Goal: Find specific page/section: Find specific page/section

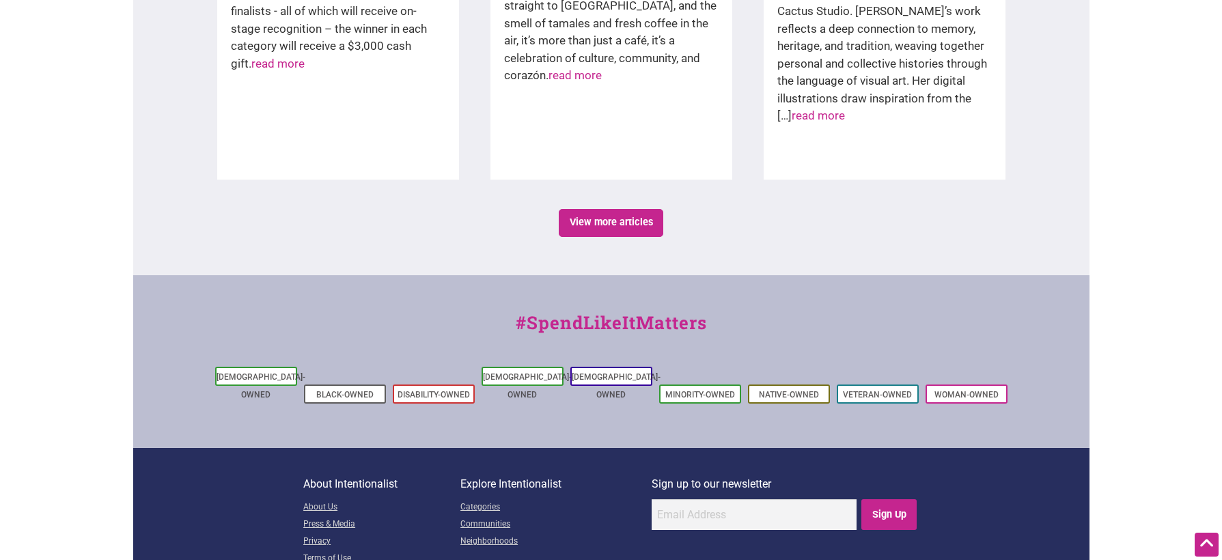
scroll to position [2356, 0]
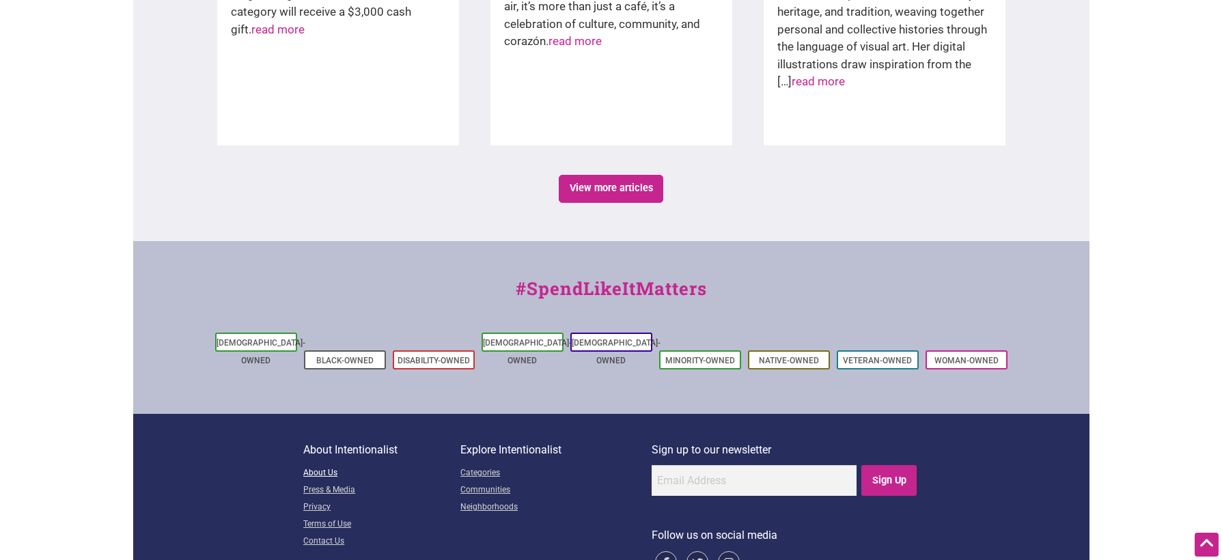
click at [324, 465] on link "About Us" at bounding box center [381, 473] width 157 height 17
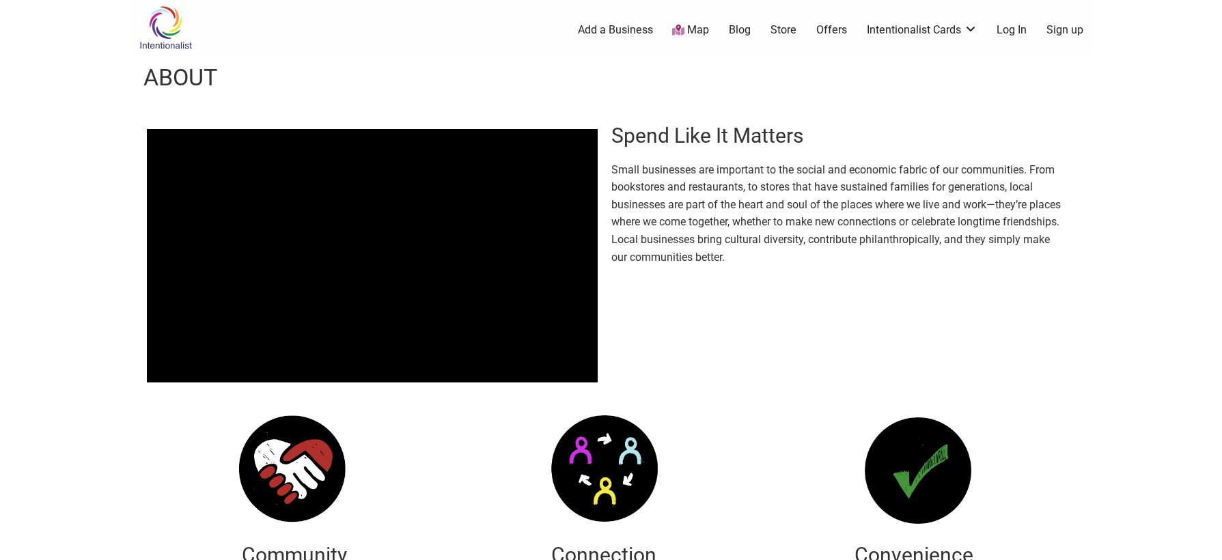
click at [689, 33] on link "Map" at bounding box center [690, 31] width 37 height 16
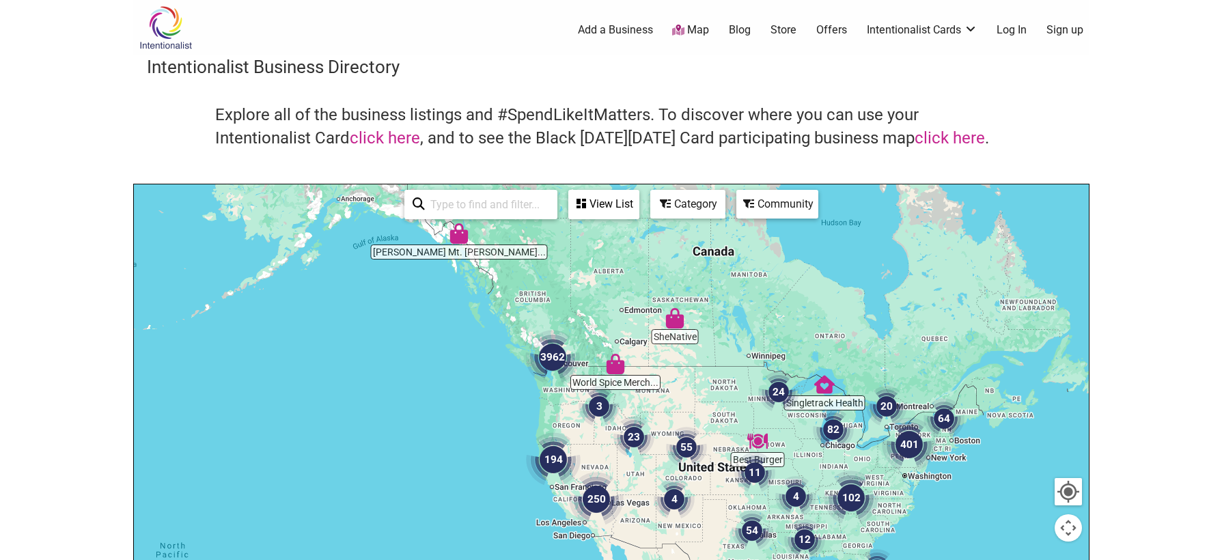
click at [546, 350] on img "3962" at bounding box center [553, 357] width 66 height 66
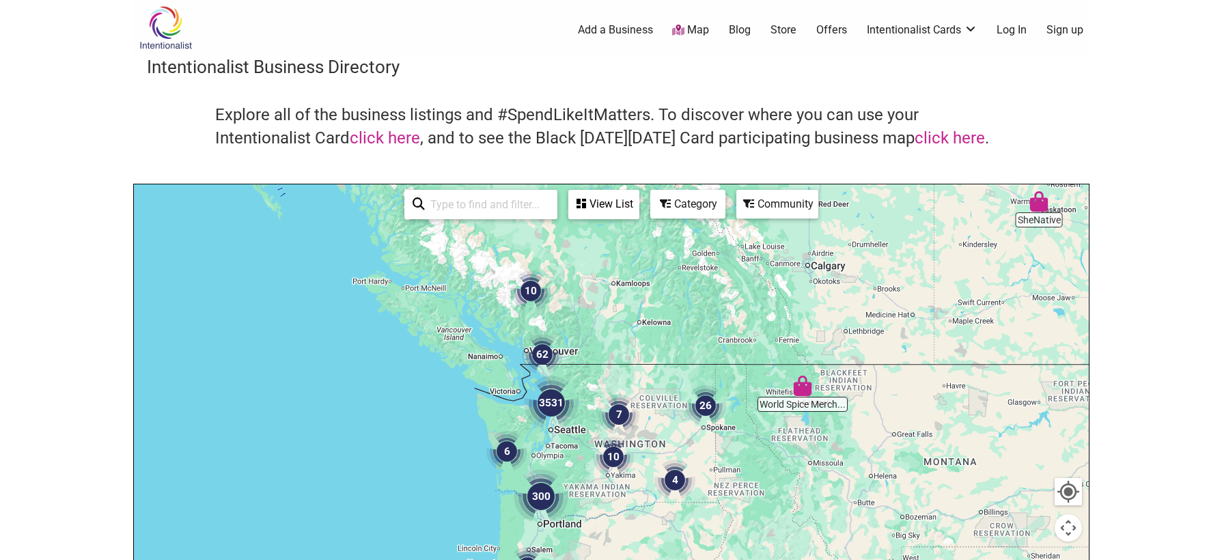
click at [544, 399] on img "3531" at bounding box center [551, 403] width 66 height 66
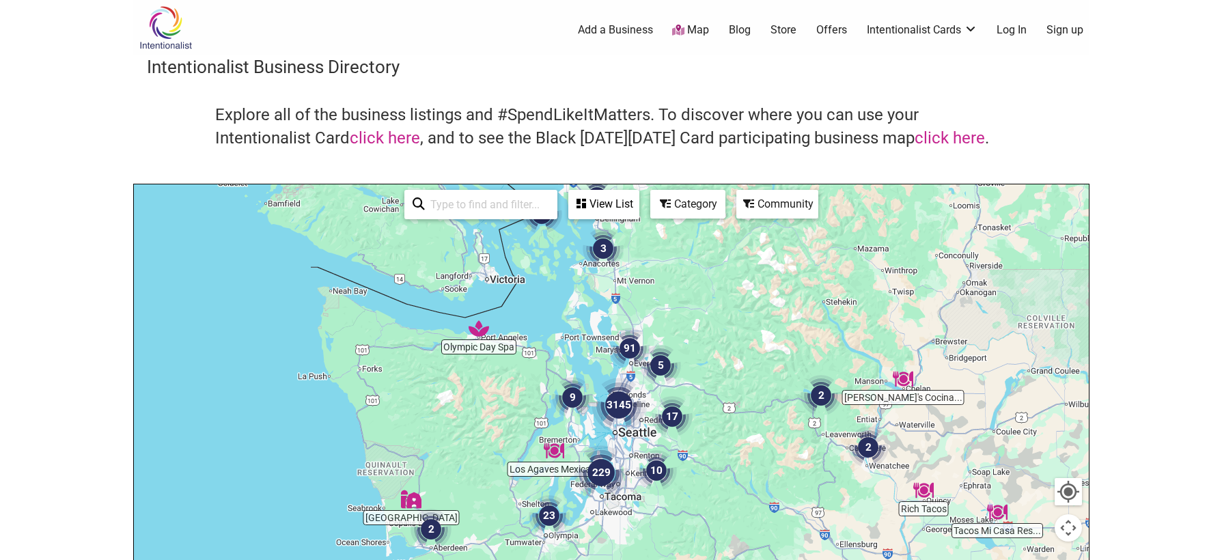
click at [619, 408] on img "3145" at bounding box center [619, 405] width 66 height 66
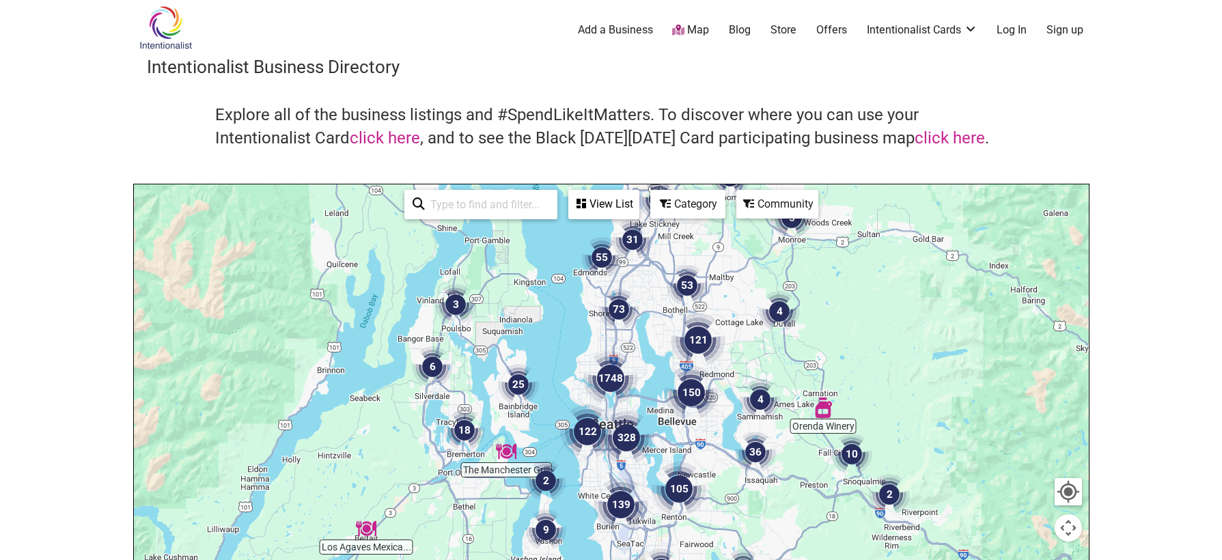
click at [615, 372] on img "1748" at bounding box center [611, 379] width 66 height 66
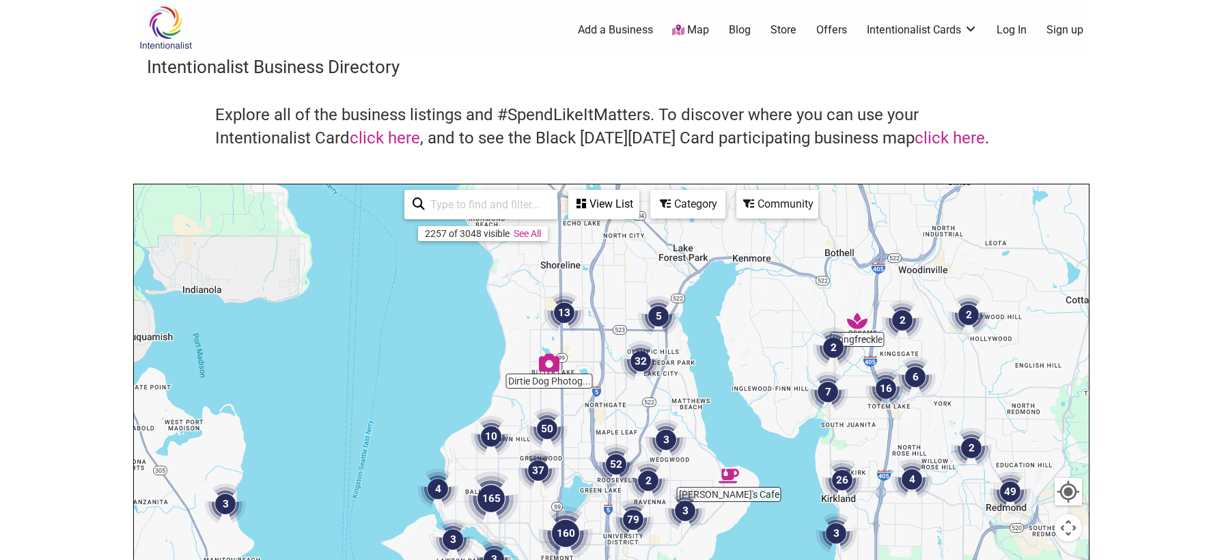
drag, startPoint x: 642, startPoint y: 294, endPoint x: 602, endPoint y: 422, distance: 134.6
click at [602, 422] on div "To navigate, press the arrow keys." at bounding box center [611, 449] width 955 height 531
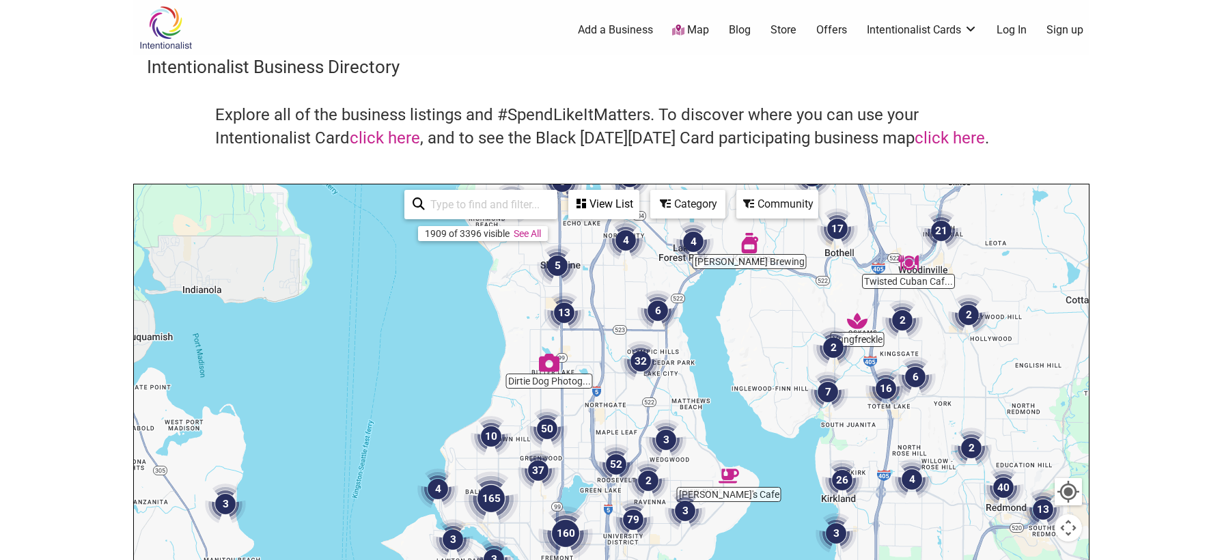
click at [637, 359] on img "32" at bounding box center [641, 361] width 52 height 52
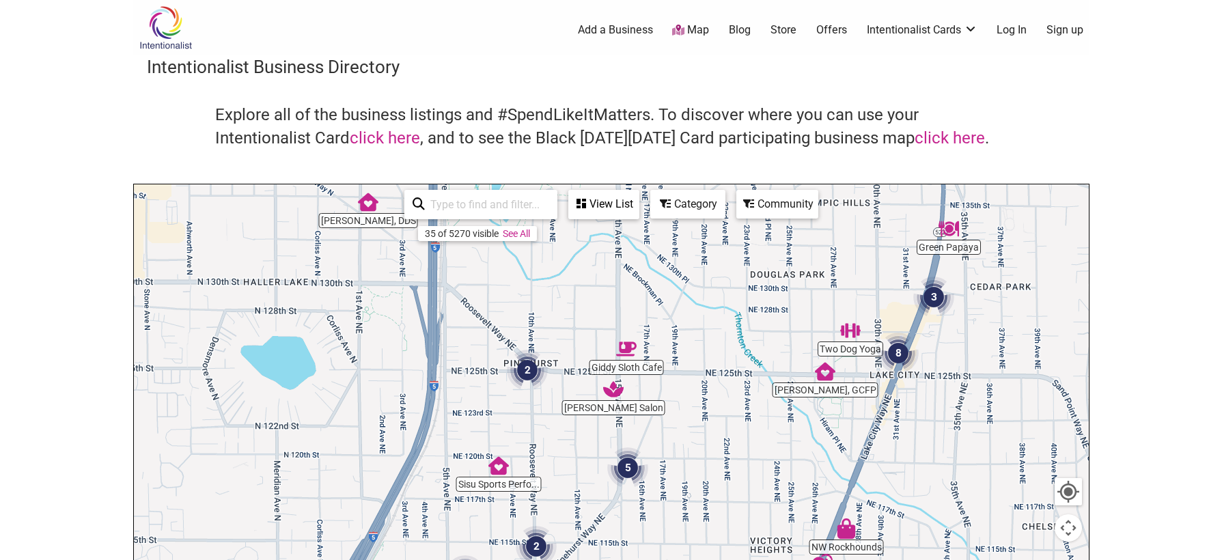
drag, startPoint x: 488, startPoint y: 285, endPoint x: 578, endPoint y: 303, distance: 91.9
click at [578, 303] on div "To navigate, press the arrow keys." at bounding box center [611, 449] width 955 height 531
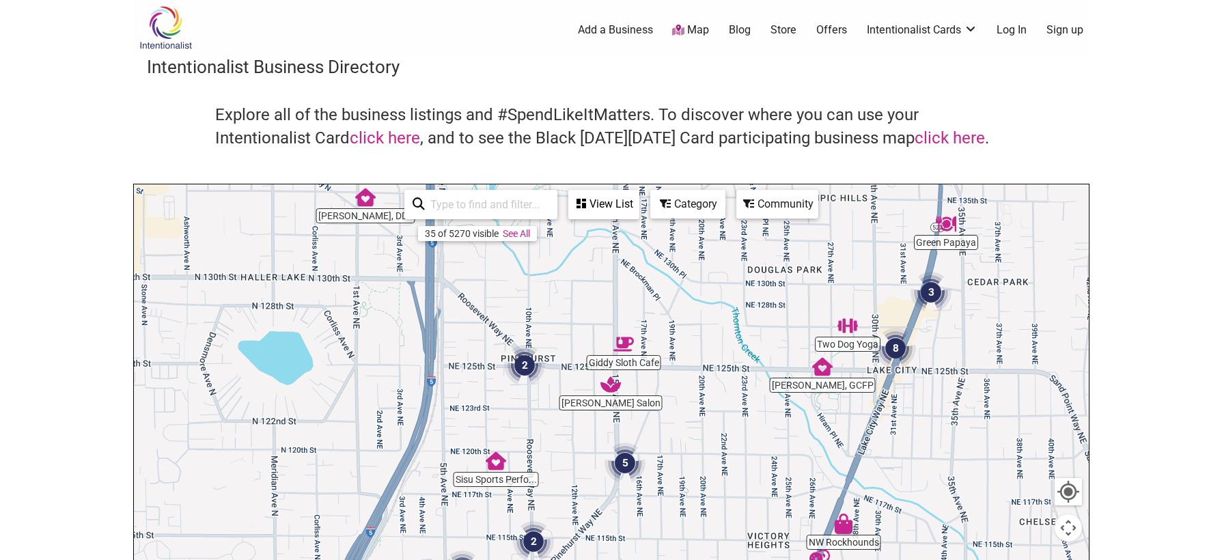
click at [620, 362] on div "To navigate, press the arrow keys." at bounding box center [611, 449] width 955 height 531
click at [621, 341] on img "Giddy Sloth Cafe" at bounding box center [623, 344] width 31 height 31
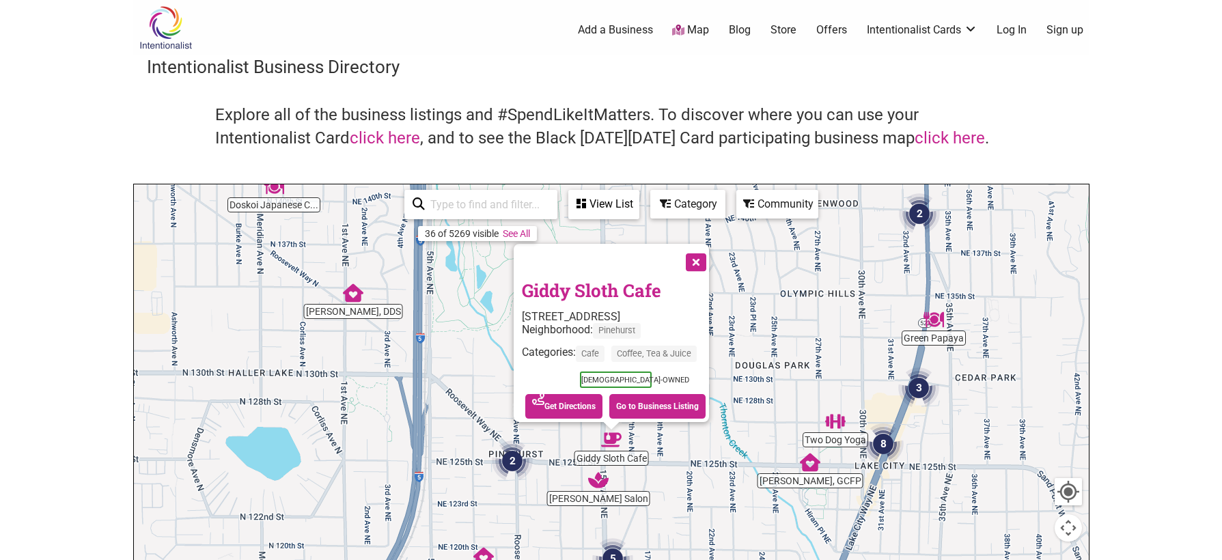
click at [707, 253] on button "Close" at bounding box center [695, 261] width 34 height 34
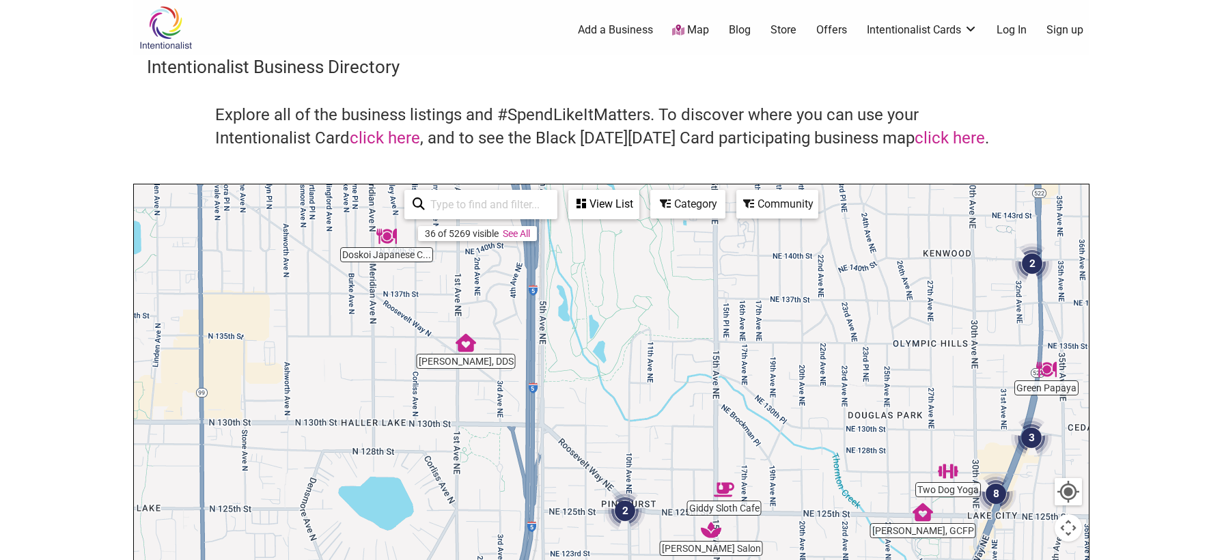
drag, startPoint x: 568, startPoint y: 402, endPoint x: 684, endPoint y: 485, distance: 143.5
click at [684, 485] on div "To navigate, press the arrow keys." at bounding box center [611, 449] width 955 height 531
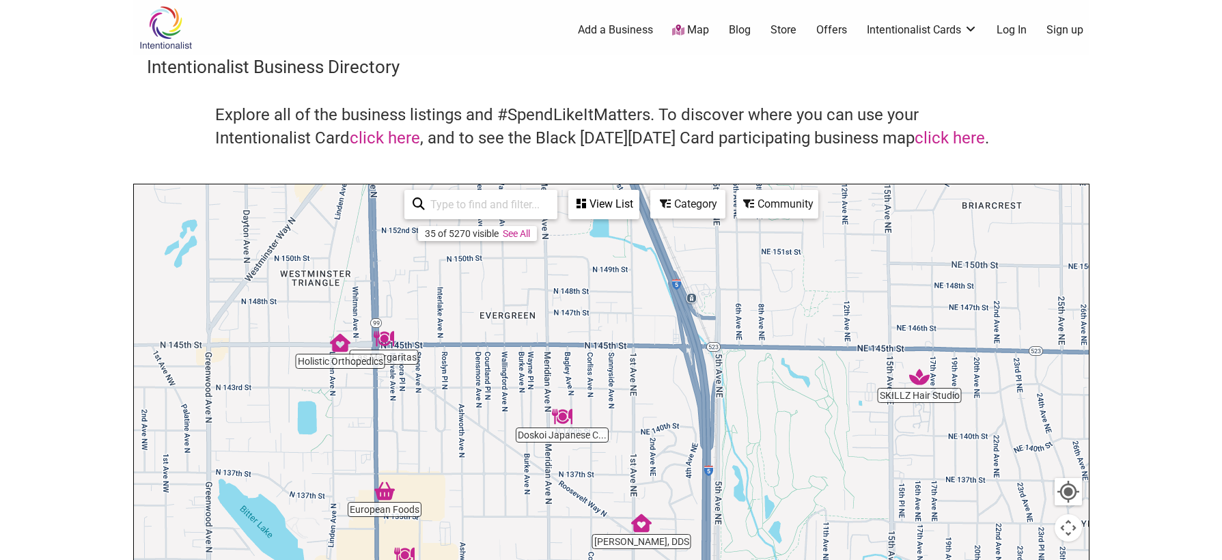
drag, startPoint x: 486, startPoint y: 296, endPoint x: 637, endPoint y: 506, distance: 258.9
click at [637, 506] on div "To navigate, press the arrow keys." at bounding box center [611, 449] width 955 height 531
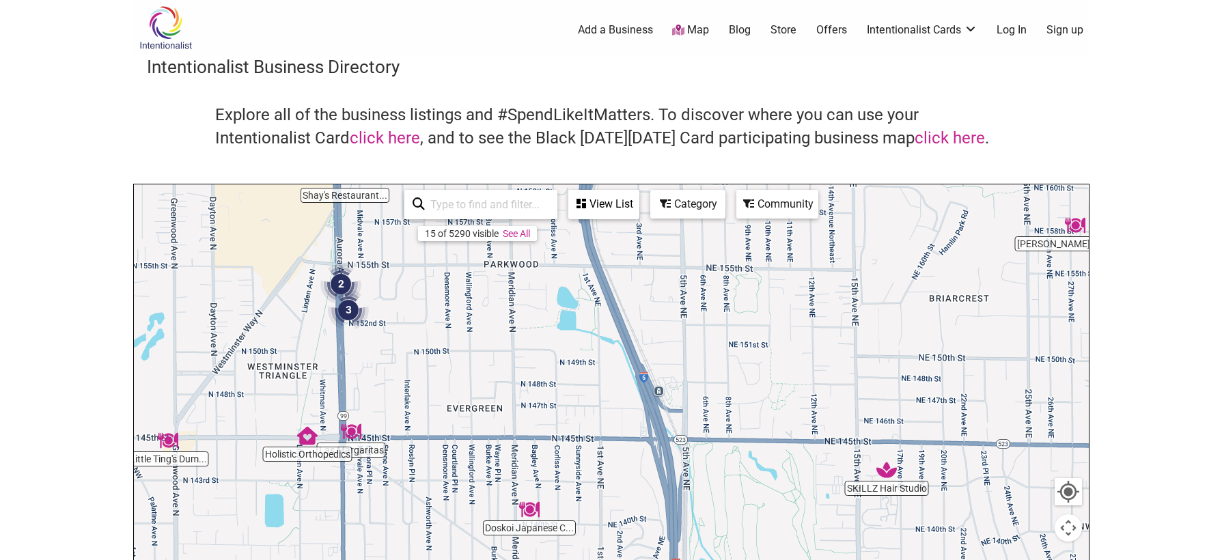
drag, startPoint x: 606, startPoint y: 290, endPoint x: 600, endPoint y: 444, distance: 154.5
click at [600, 444] on div "To navigate, press the arrow keys." at bounding box center [611, 449] width 955 height 531
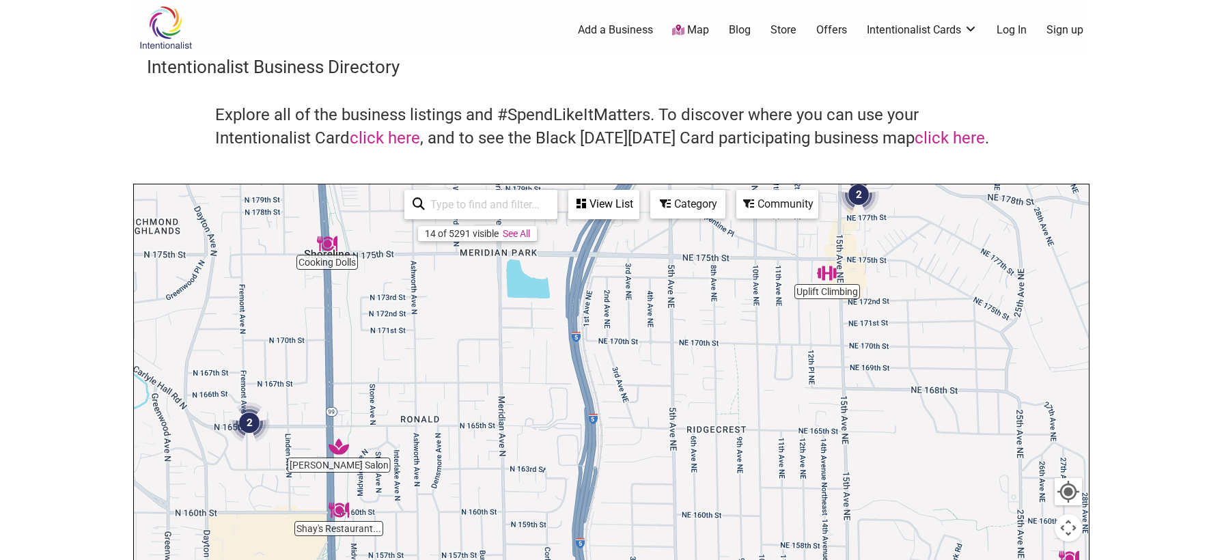
drag, startPoint x: 619, startPoint y: 295, endPoint x: 618, endPoint y: 425, distance: 130.5
click at [618, 425] on div "To navigate, press the arrow keys." at bounding box center [611, 449] width 955 height 531
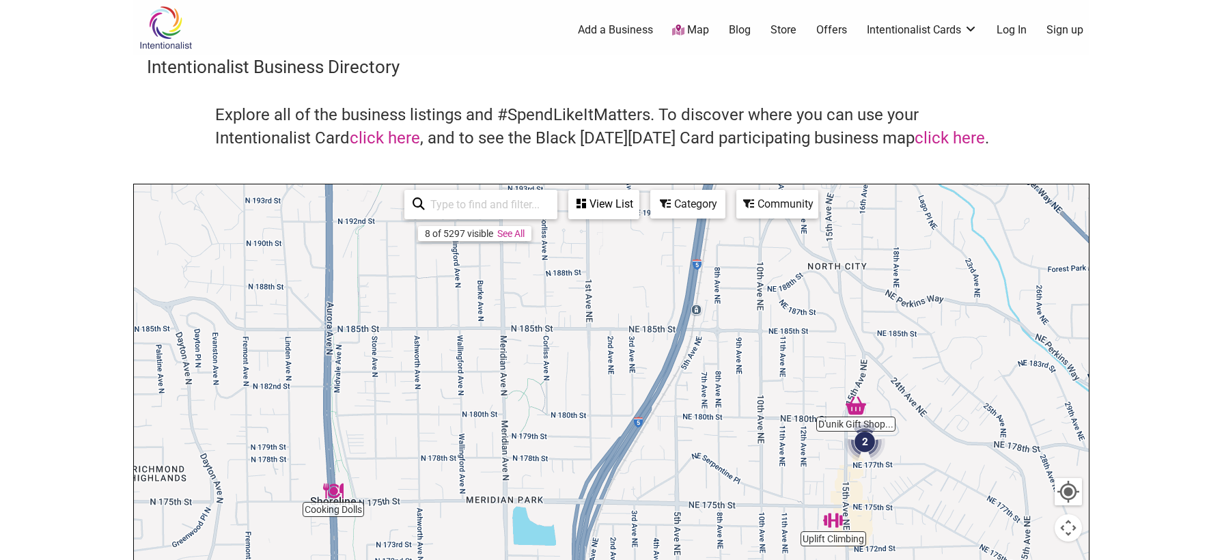
drag, startPoint x: 561, startPoint y: 458, endPoint x: 537, endPoint y: 194, distance: 264.6
click at [537, 208] on div "Cooking Dolls Frederick's Salon Uplift Climbing D'unik Gift Shop... 2 2 To navi…" at bounding box center [611, 449] width 955 height 531
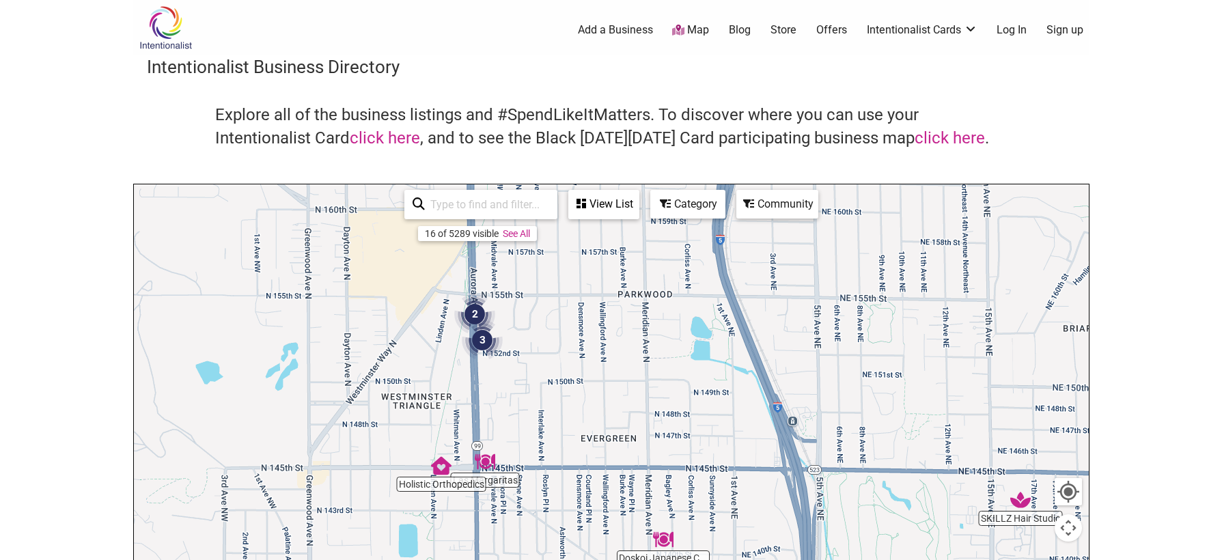
drag, startPoint x: 539, startPoint y: 451, endPoint x: 747, endPoint y: 534, distance: 224.1
click at [747, 534] on div "To navigate, press the arrow keys." at bounding box center [611, 449] width 955 height 531
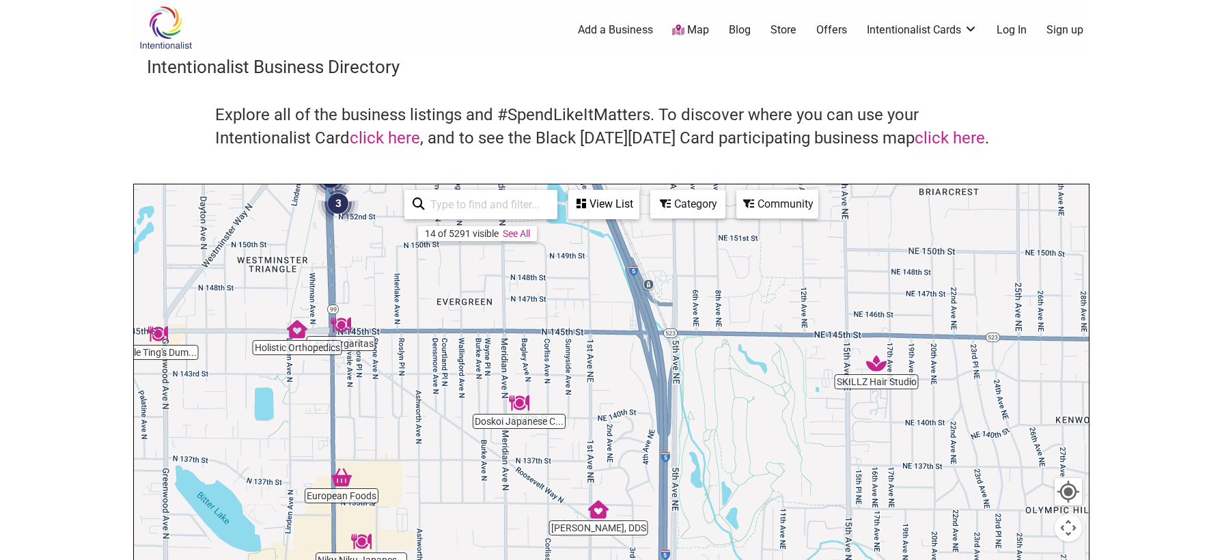
drag, startPoint x: 709, startPoint y: 447, endPoint x: 563, endPoint y: 307, distance: 201.4
click at [563, 307] on div "To navigate, press the arrow keys." at bounding box center [611, 449] width 955 height 531
